Goal: Task Accomplishment & Management: Manage account settings

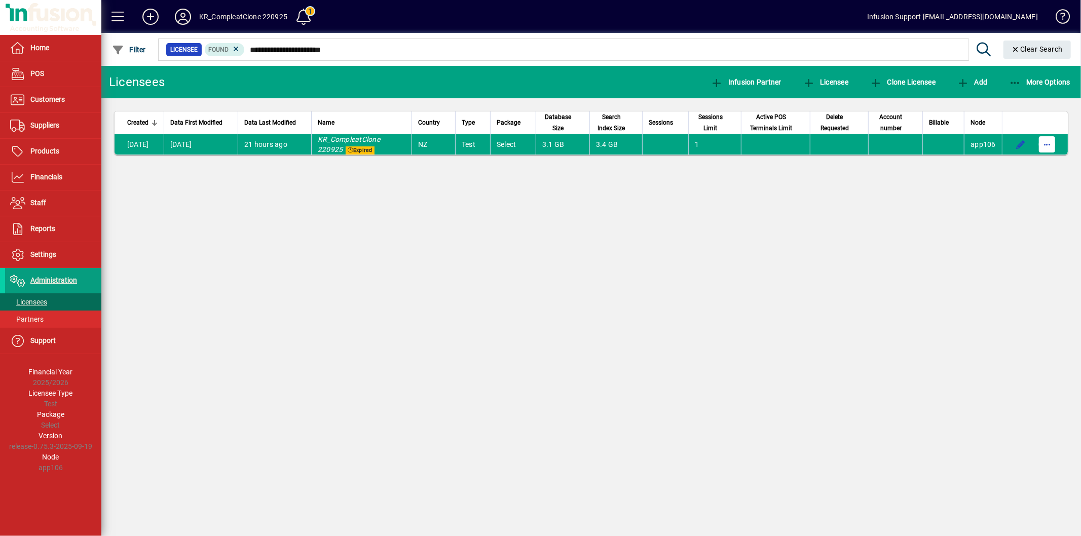
click at [1047, 145] on span "button" at bounding box center [1046, 144] width 24 height 24
click at [1003, 169] on span "Request licensee be deleted" at bounding box center [994, 166] width 105 height 12
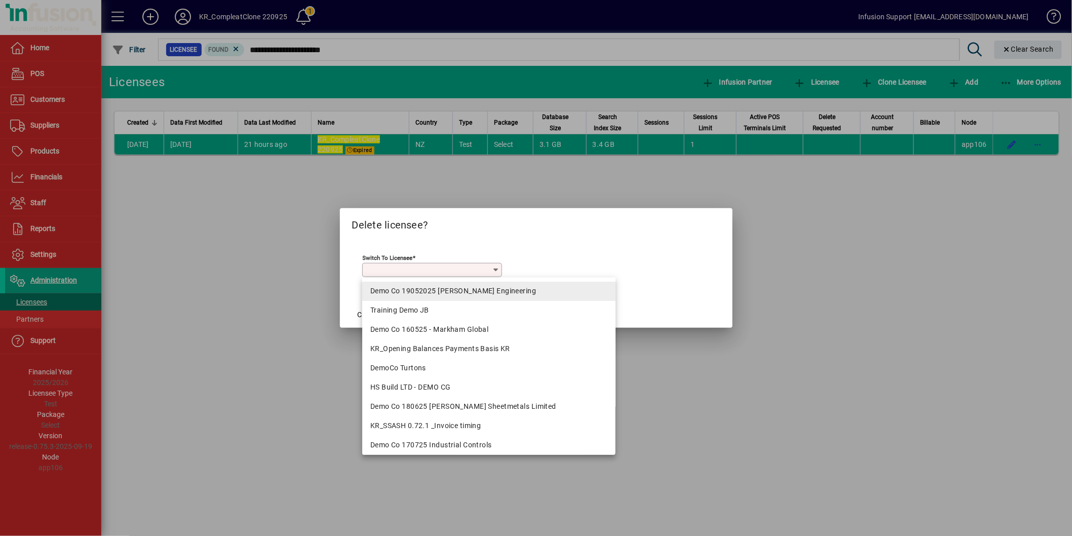
click at [445, 289] on div "Demo Co 19052025 [PERSON_NAME] Engineering" at bounding box center [488, 291] width 237 height 11
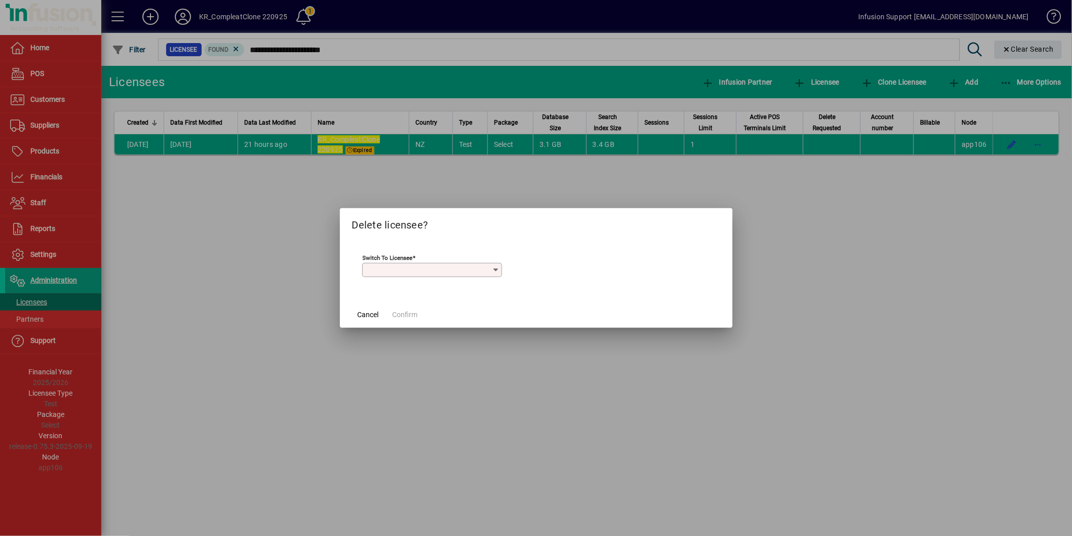
type input "**********"
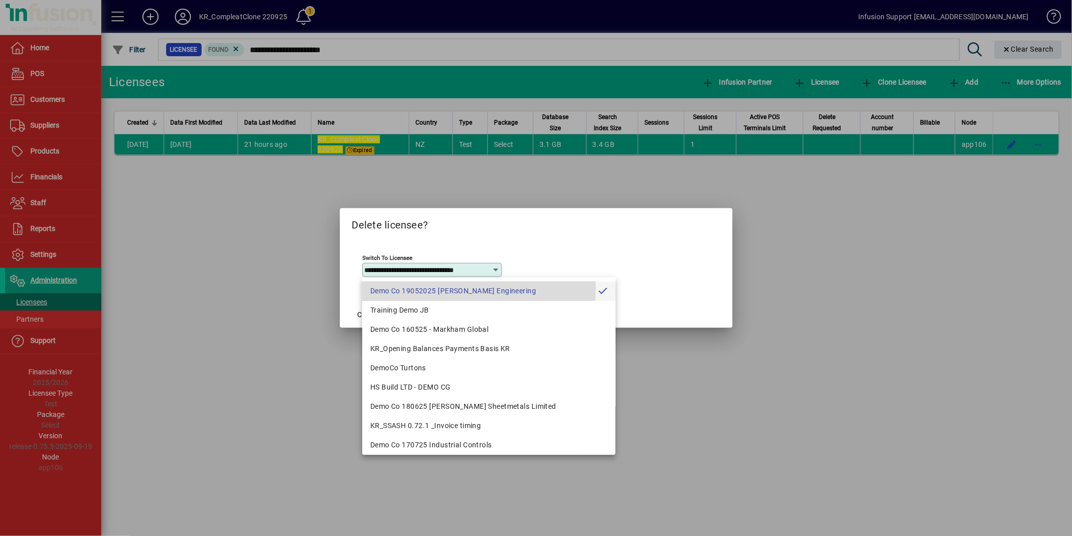
scroll to position [0, 2]
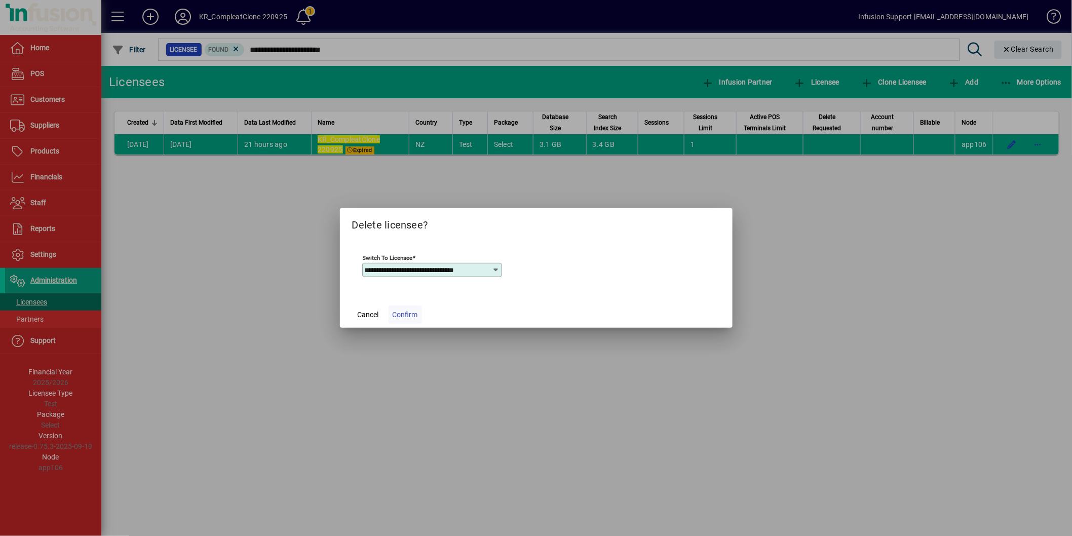
click at [405, 312] on span "Confirm" at bounding box center [405, 315] width 25 height 11
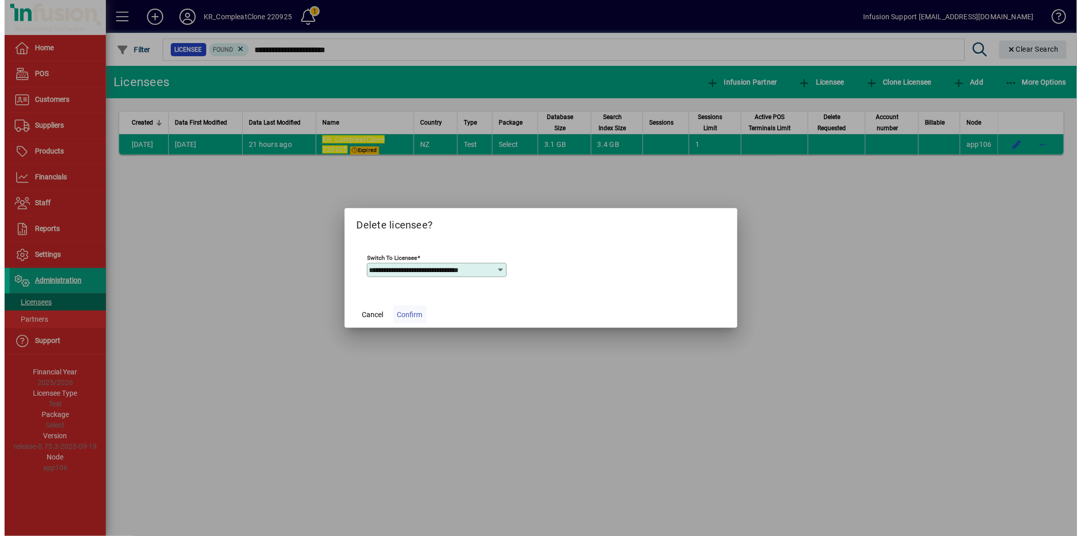
scroll to position [0, 0]
